Goal: Transaction & Acquisition: Obtain resource

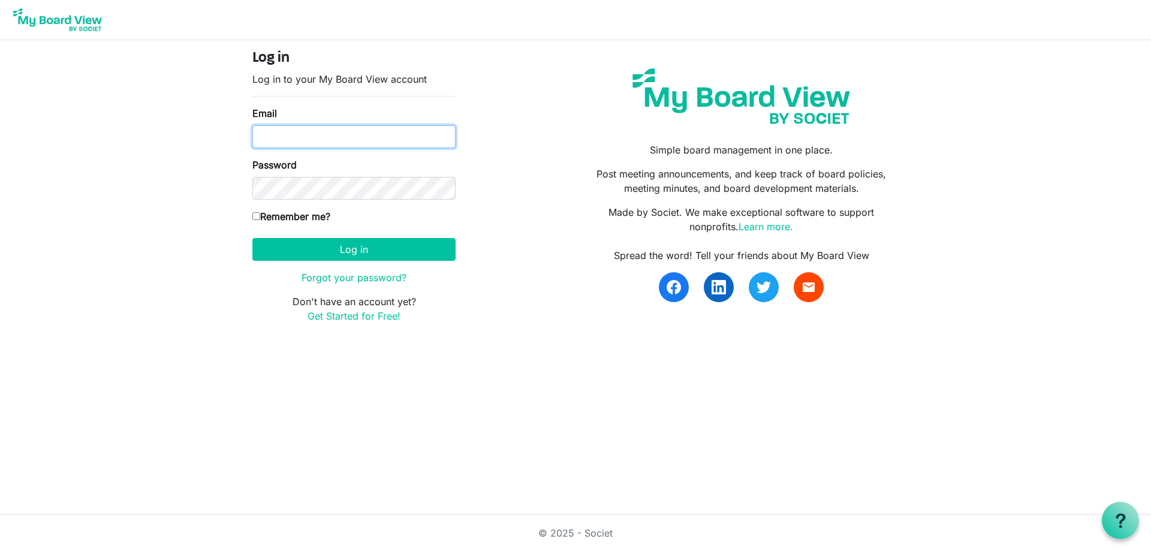
drag, startPoint x: 277, startPoint y: 137, endPoint x: 333, endPoint y: 137, distance: 55.7
click at [282, 137] on input "Email" at bounding box center [353, 136] width 203 height 23
type input "[PERSON_NAME][EMAIL_ADDRESS][DOMAIN_NAME]"
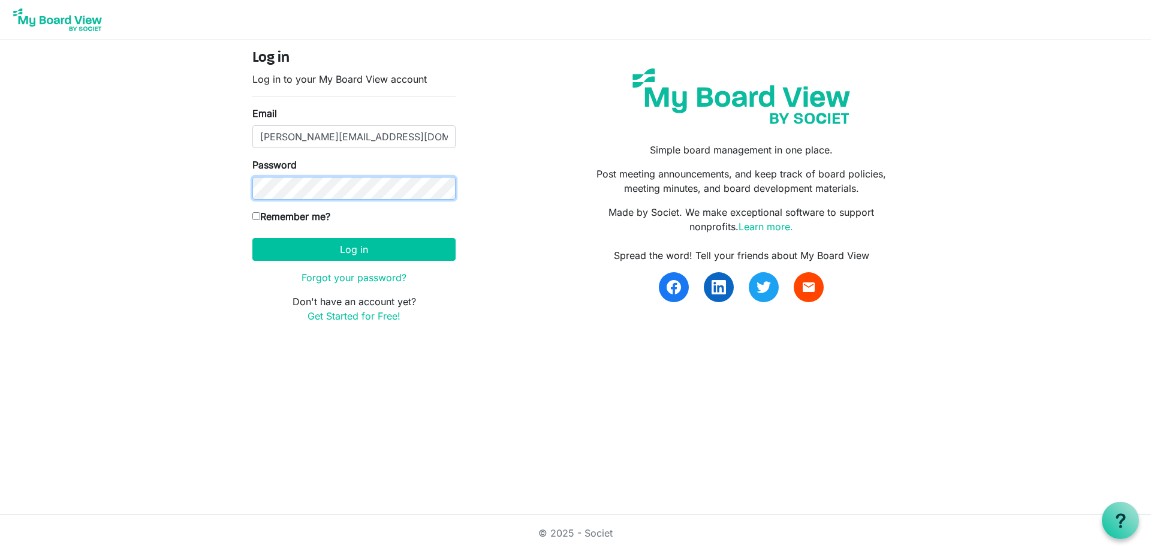
click at [252, 238] on button "Log in" at bounding box center [353, 249] width 203 height 23
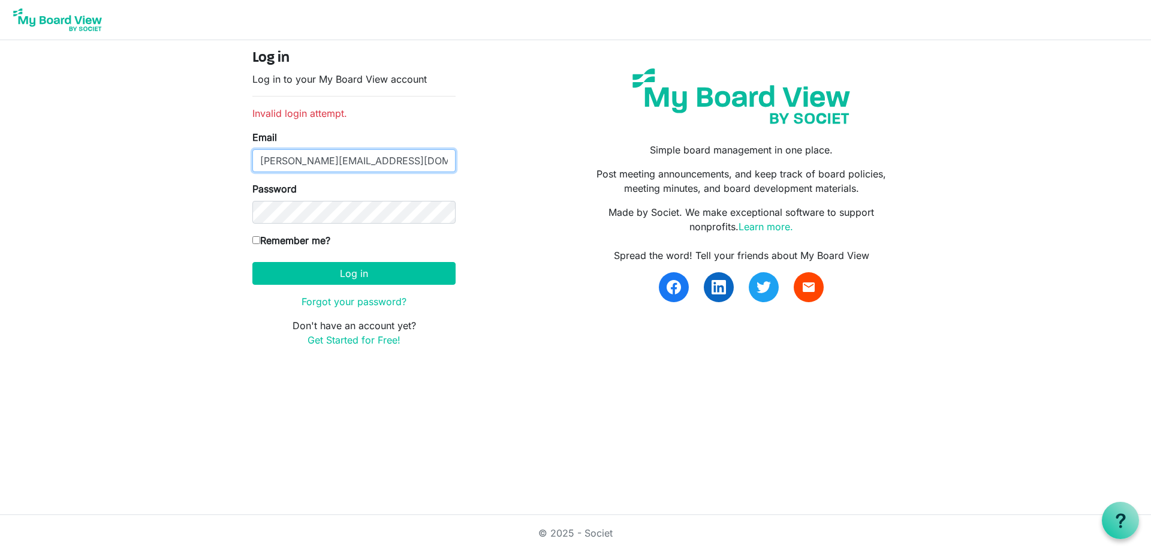
drag, startPoint x: 363, startPoint y: 161, endPoint x: 201, endPoint y: 171, distance: 162.1
click at [201, 171] on body "Log in Log in to your My Board View account Invalid login attempt. Email darla@…" at bounding box center [575, 183] width 1151 height 366
type input "darlad@goteamva.com"
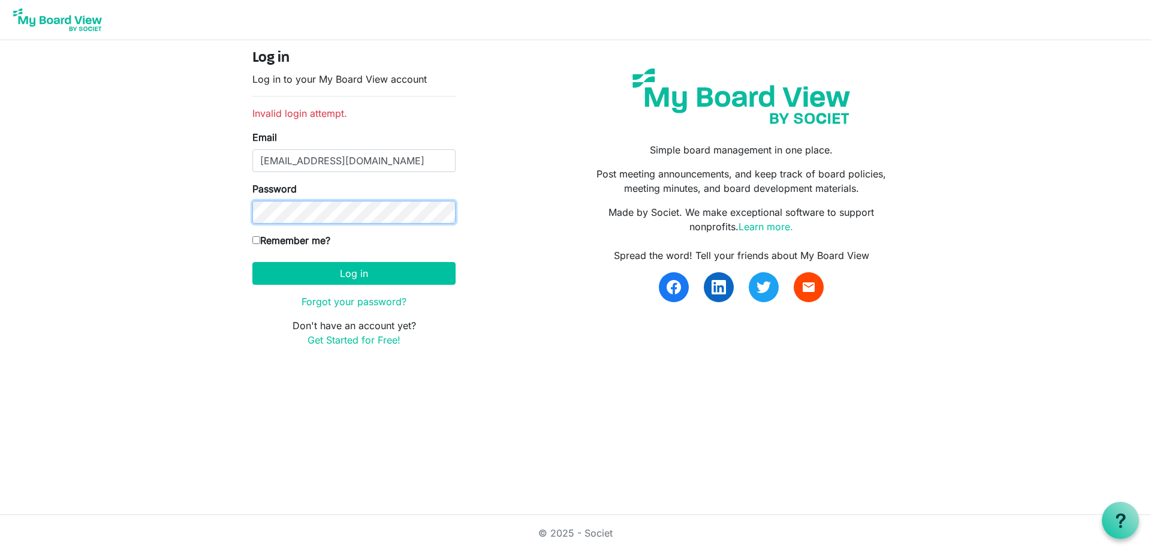
click at [252, 262] on button "Log in" at bounding box center [353, 273] width 203 height 23
click at [348, 306] on link "Forgot your password?" at bounding box center [353, 302] width 105 height 12
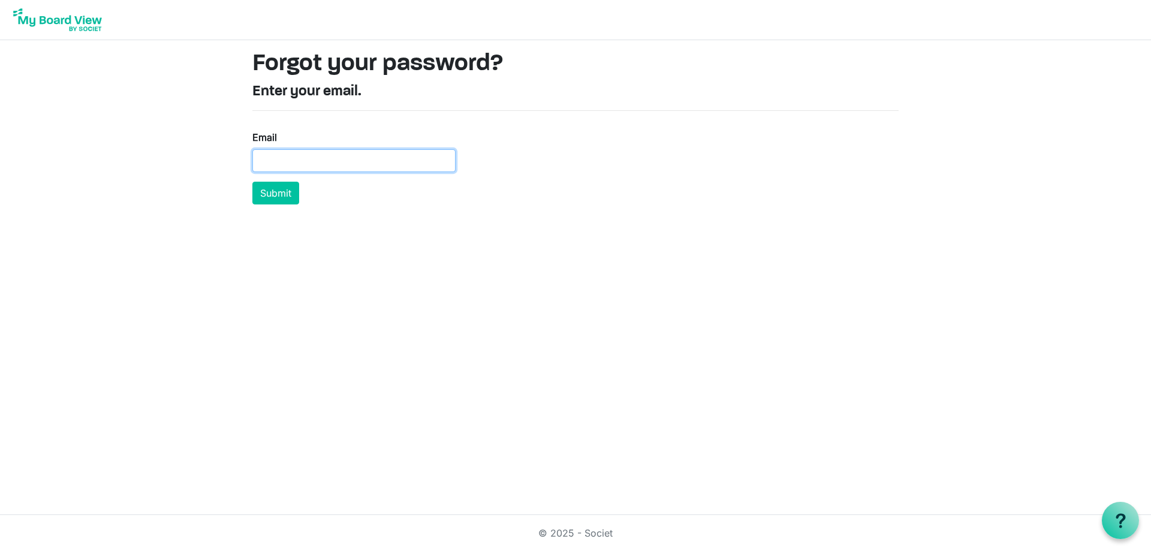
click at [286, 158] on input "Email" at bounding box center [353, 160] width 203 height 23
type input "[EMAIL_ADDRESS][DOMAIN_NAME]"
click at [252, 182] on button "Submit" at bounding box center [275, 193] width 47 height 23
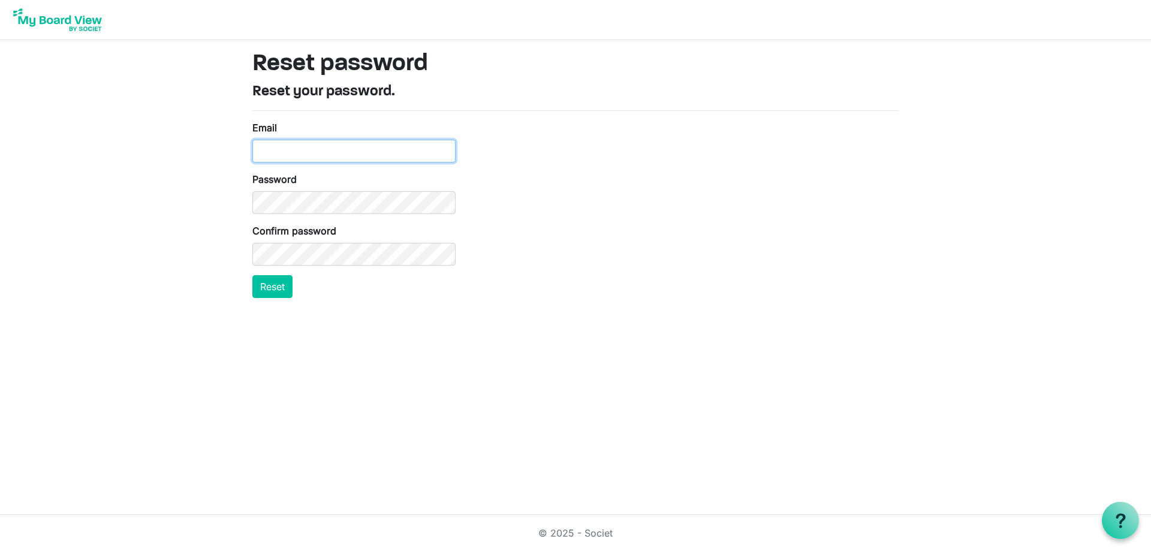
click at [288, 151] on input "Email" at bounding box center [353, 151] width 203 height 23
type input "[EMAIL_ADDRESS][DOMAIN_NAME]"
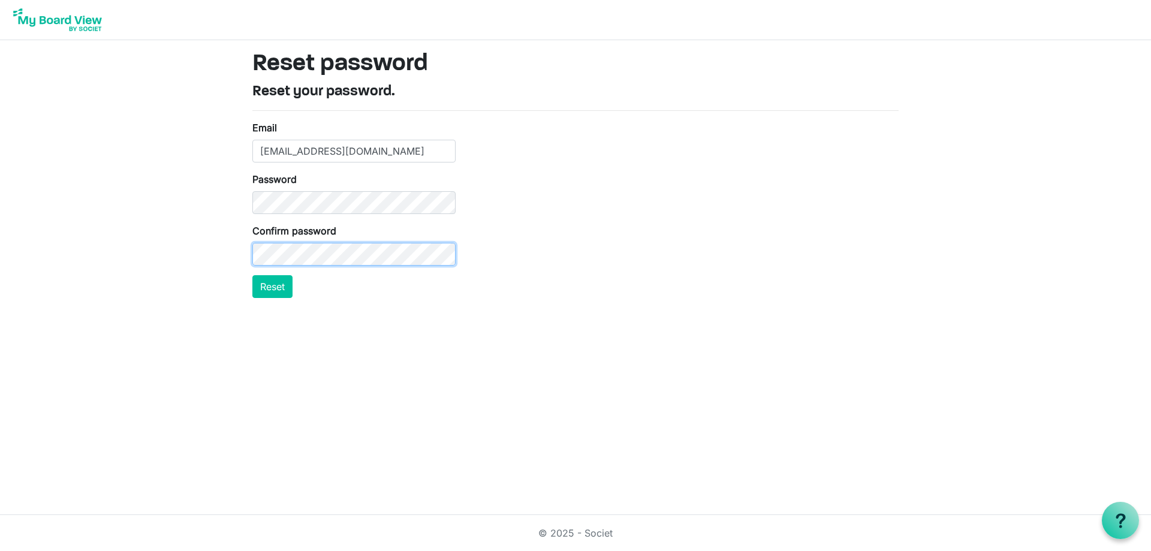
click at [252, 275] on button "Reset" at bounding box center [272, 286] width 40 height 23
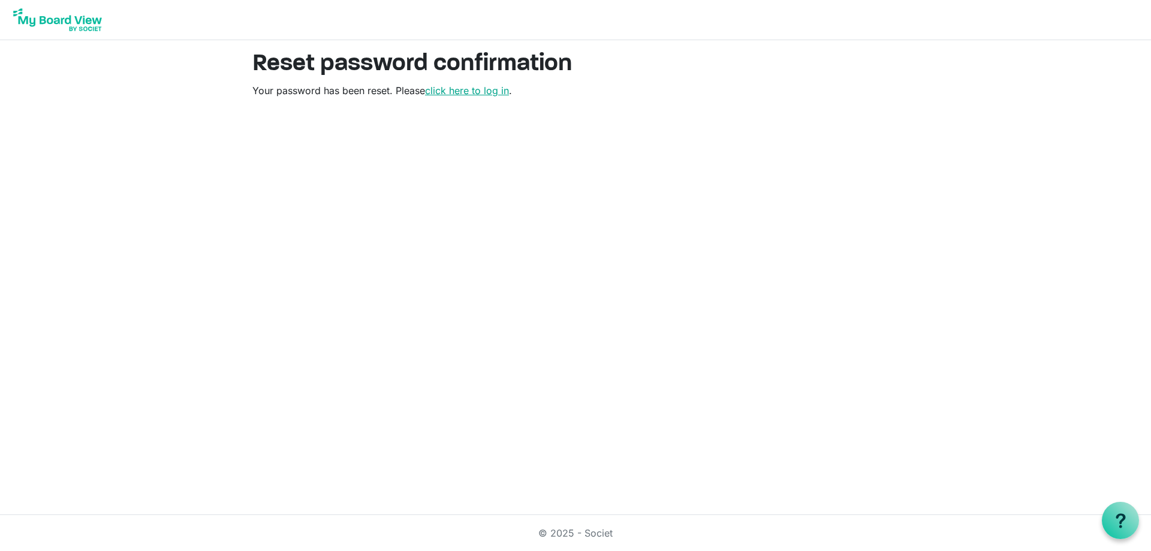
click at [486, 89] on link "click here to log in" at bounding box center [467, 91] width 84 height 12
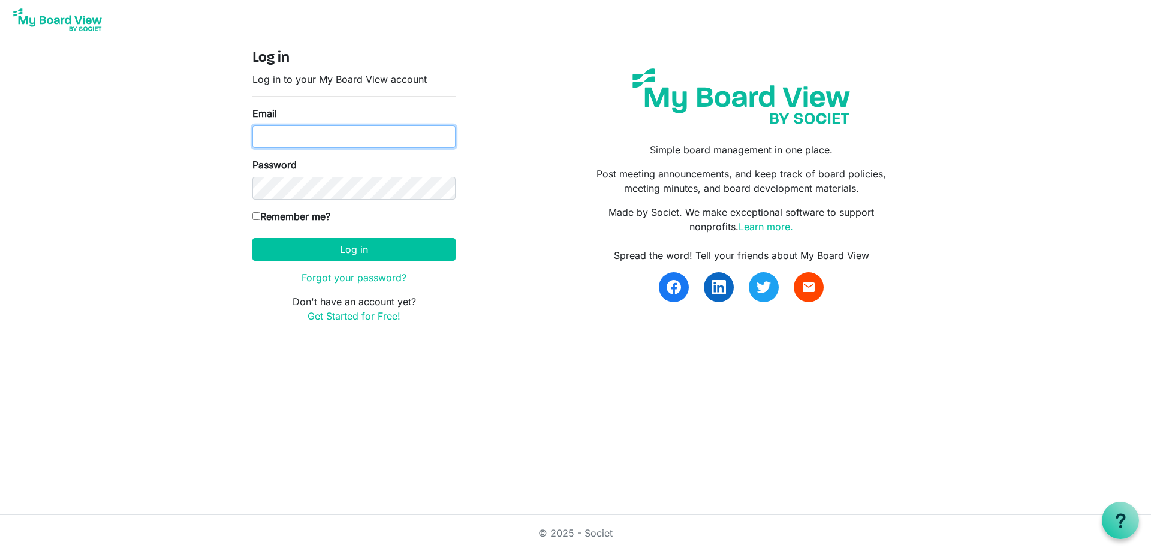
click at [291, 140] on input "Email" at bounding box center [353, 136] width 203 height 23
type input "darlad@goteamva.com"
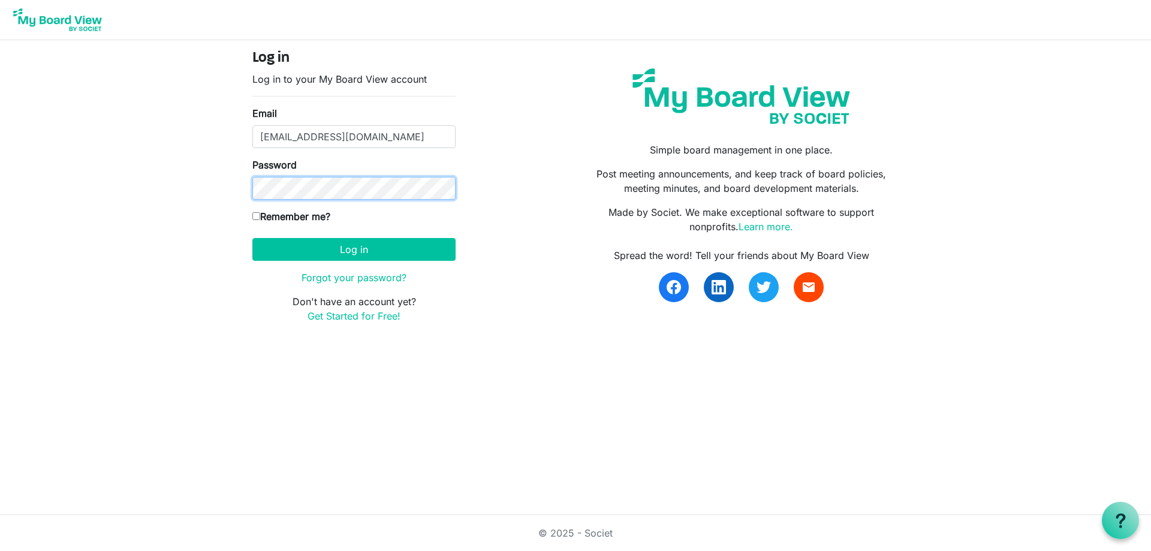
click at [252, 238] on button "Log in" at bounding box center [353, 249] width 203 height 23
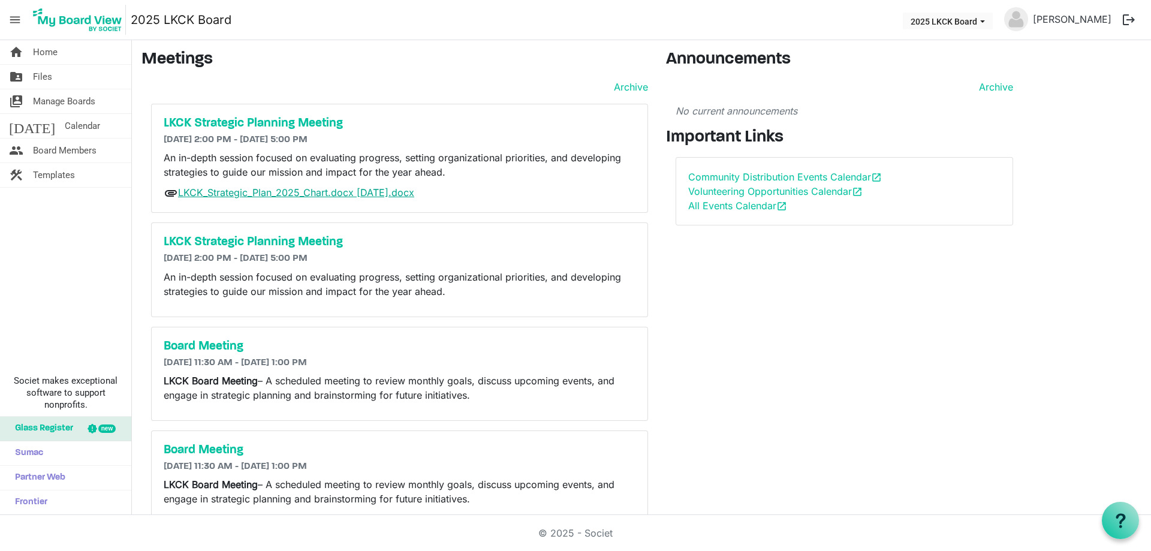
click at [251, 193] on link "LKCK_Strategic_Plan_2025_Chart.docx [DATE].docx" at bounding box center [296, 192] width 236 height 12
click at [246, 243] on h5 "LKCK Strategic Planning Meeting" at bounding box center [400, 242] width 472 height 14
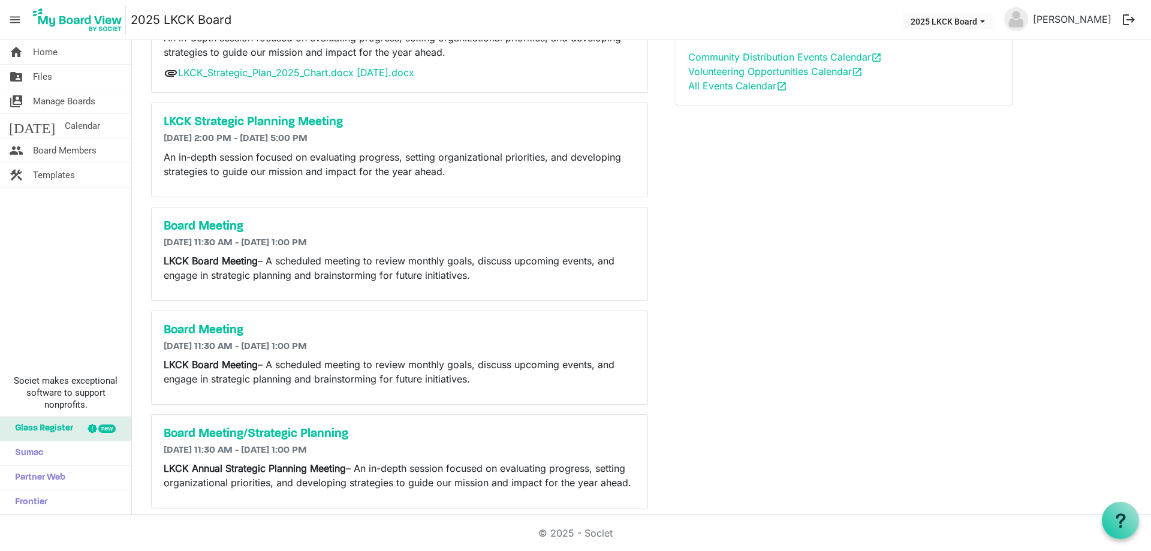
scroll to position [132, 0]
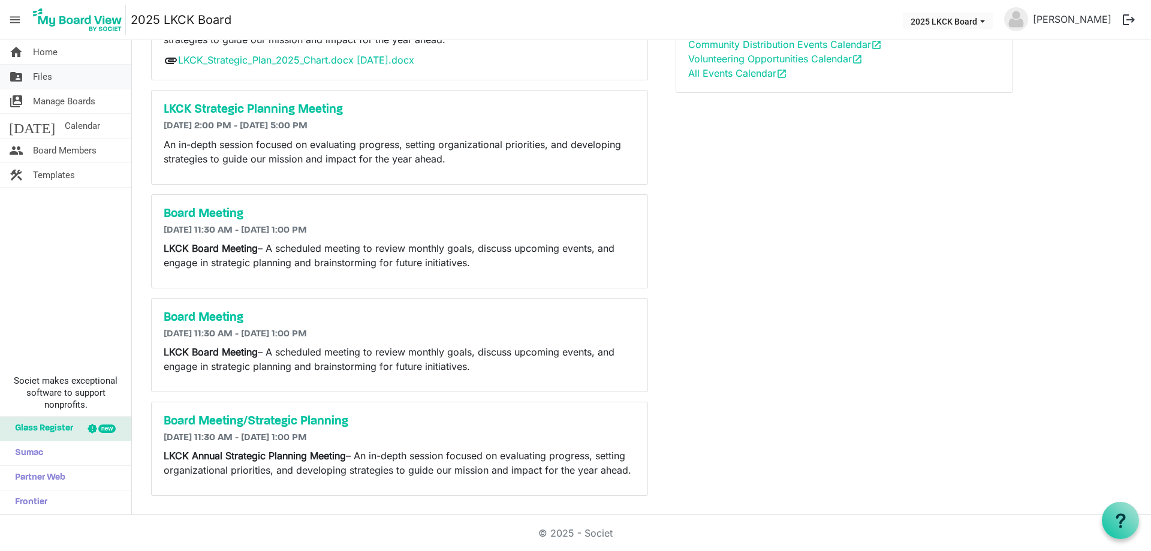
click at [47, 75] on span "Files" at bounding box center [42, 77] width 19 height 24
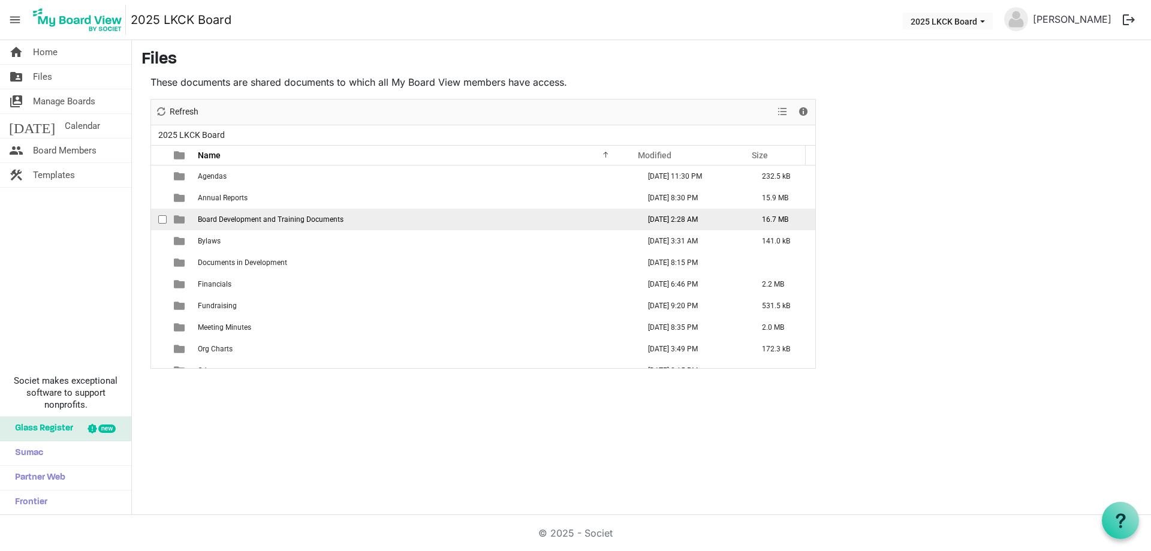
click at [220, 216] on span "Board Development and Training Documents" at bounding box center [271, 219] width 146 height 8
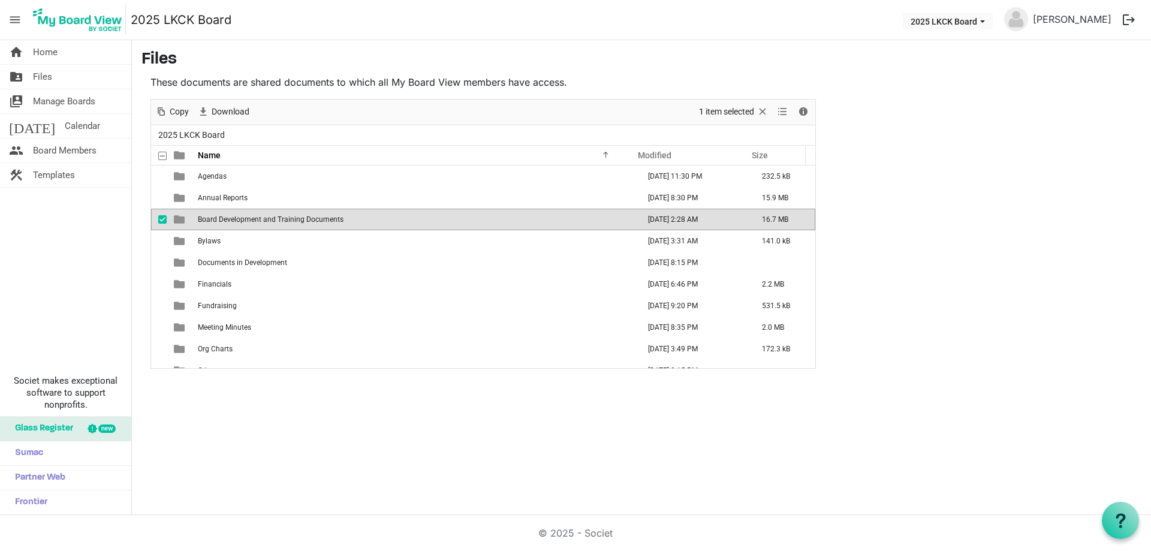
click at [219, 217] on span "Board Development and Training Documents" at bounding box center [271, 219] width 146 height 8
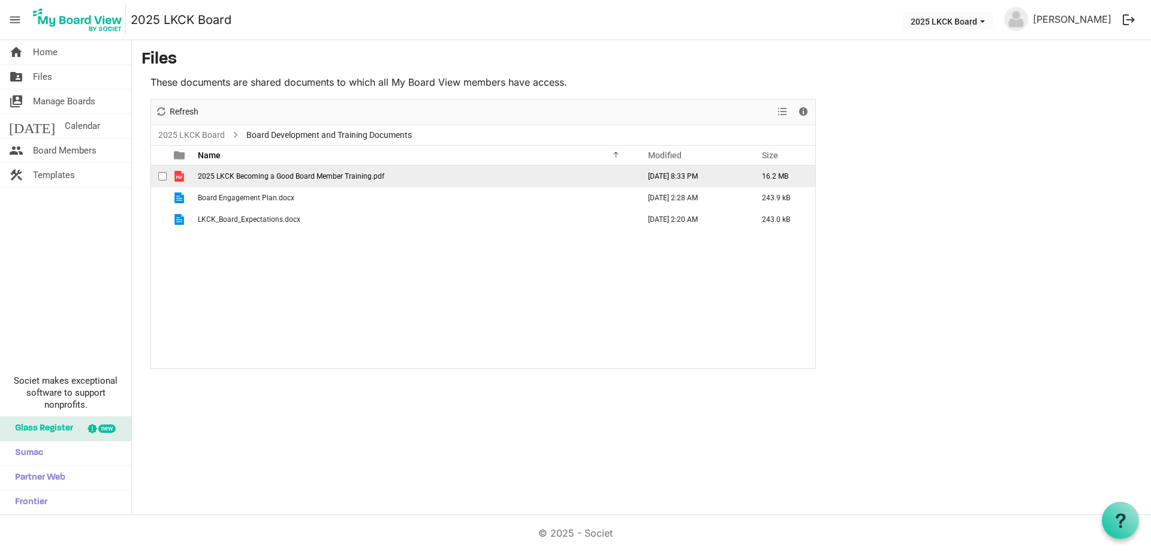
click at [247, 175] on span "2025 LKCK Becoming a Good Board Member Training.pdf" at bounding box center [291, 176] width 186 height 8
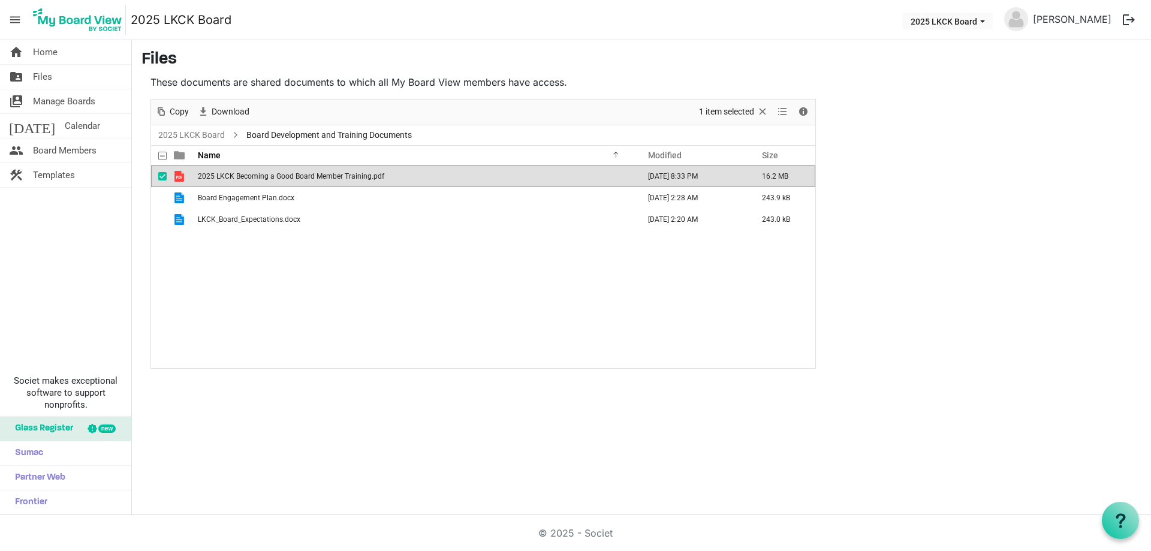
click at [247, 175] on span "2025 LKCK Becoming a Good Board Member Training.pdf" at bounding box center [291, 176] width 186 height 8
click at [252, 198] on span "Board Engagement Plan.docx" at bounding box center [246, 198] width 97 height 8
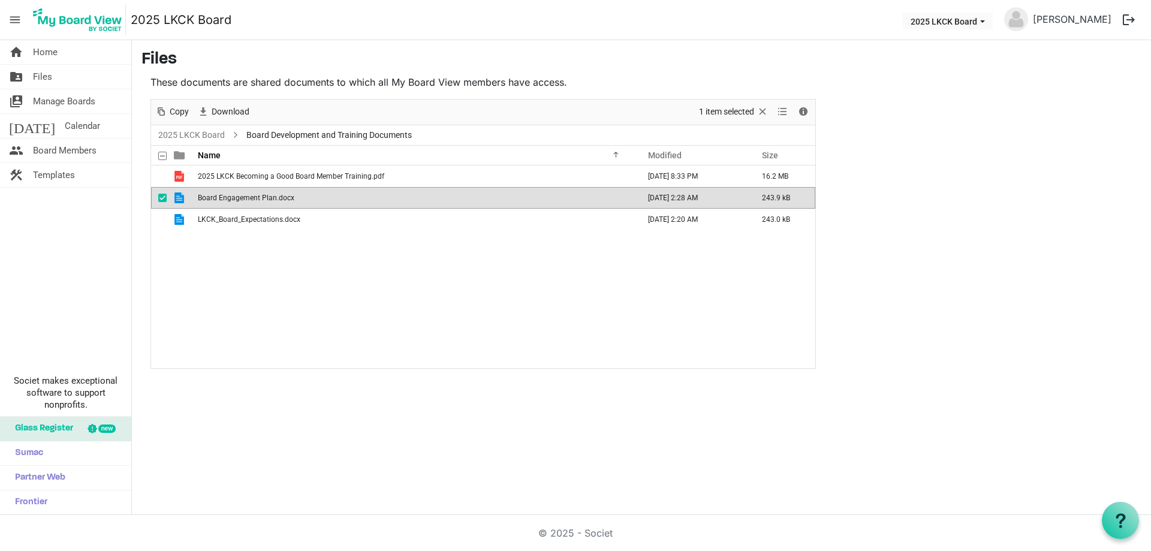
click at [252, 198] on span "Board Engagement Plan.docx" at bounding box center [246, 198] width 97 height 8
click at [887, 322] on main "Files These documents are shared documents to which all My Board View members h…" at bounding box center [641, 209] width 1019 height 338
click at [230, 198] on span "Board Engagement Plan.docx" at bounding box center [246, 198] width 97 height 8
click at [246, 198] on span "Board Engagement Plan.docx" at bounding box center [246, 198] width 97 height 8
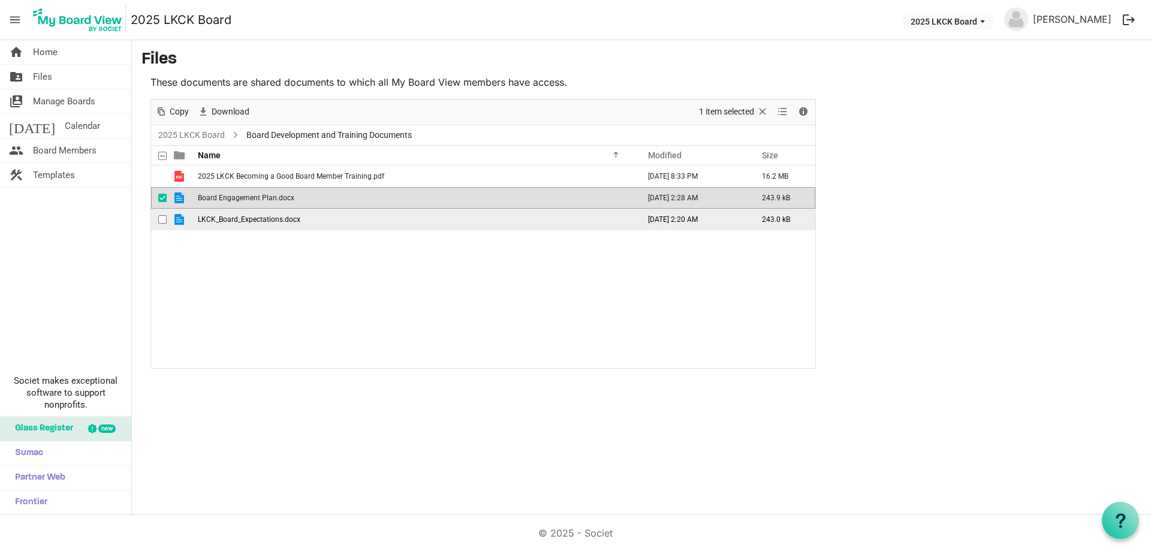
click at [256, 221] on span "LKCK_Board_Expectations.docx" at bounding box center [249, 219] width 102 height 8
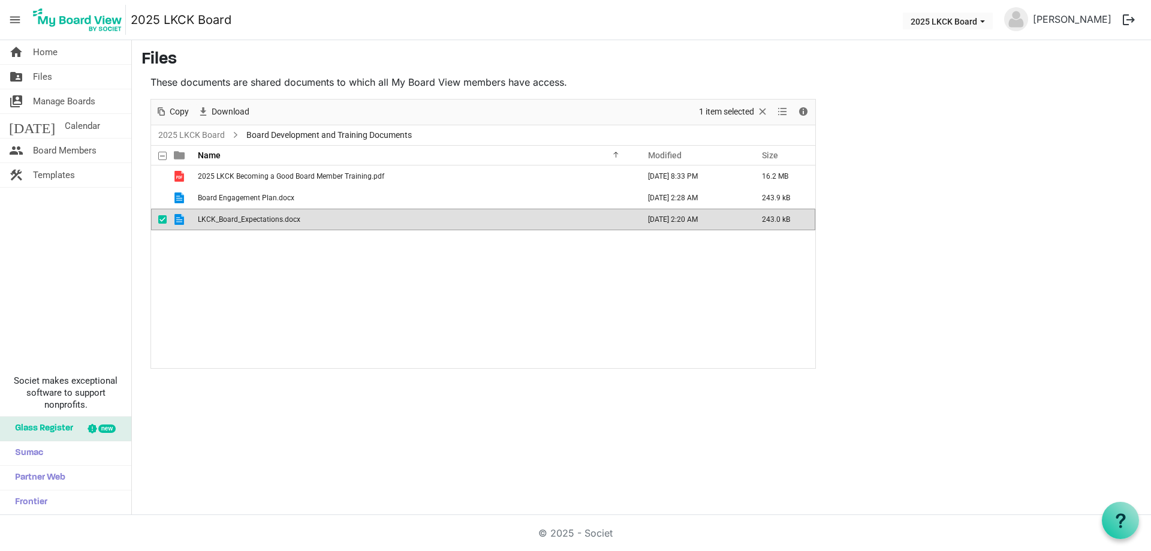
click at [256, 221] on span "LKCK_Board_Expectations.docx" at bounding box center [249, 219] width 102 height 8
click at [240, 198] on span "Board Engagement Plan.docx" at bounding box center [246, 198] width 97 height 8
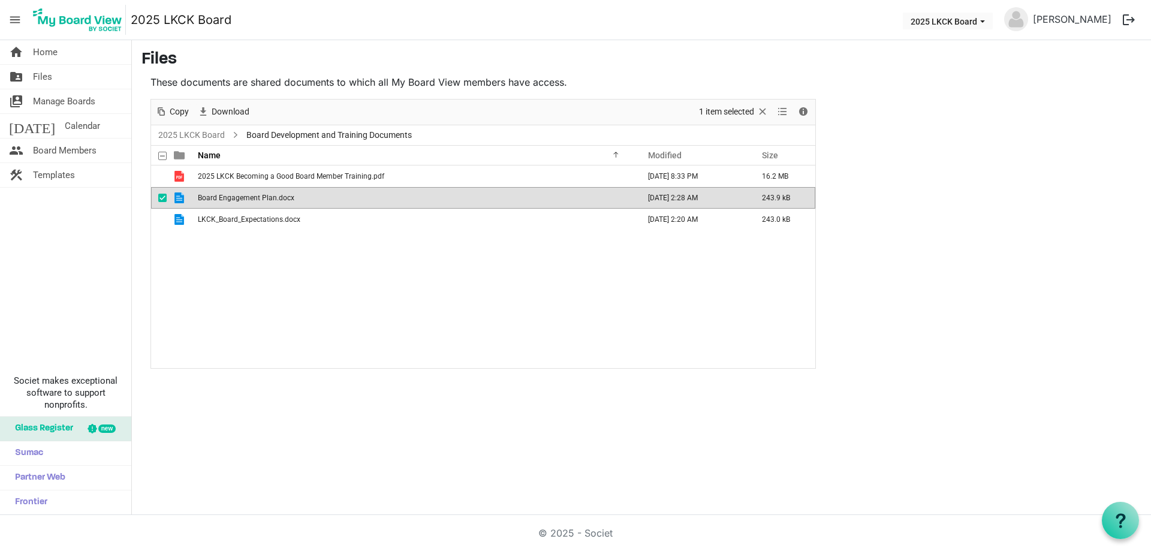
click at [240, 198] on span "Board Engagement Plan.docx" at bounding box center [246, 198] width 97 height 8
